Goal: Task Accomplishment & Management: Use online tool/utility

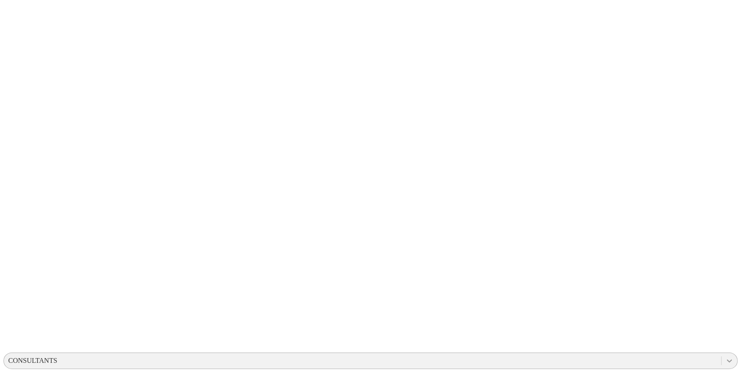
click at [725, 357] on icon at bounding box center [729, 361] width 9 height 9
